Goal: Register for event/course

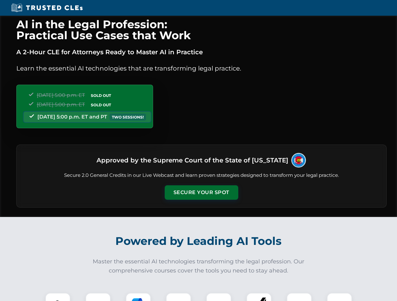
click at [201, 193] on button "Secure Your Spot" at bounding box center [201, 193] width 73 height 14
click at [58, 297] on img at bounding box center [58, 306] width 18 height 18
